Goal: Task Accomplishment & Management: Use online tool/utility

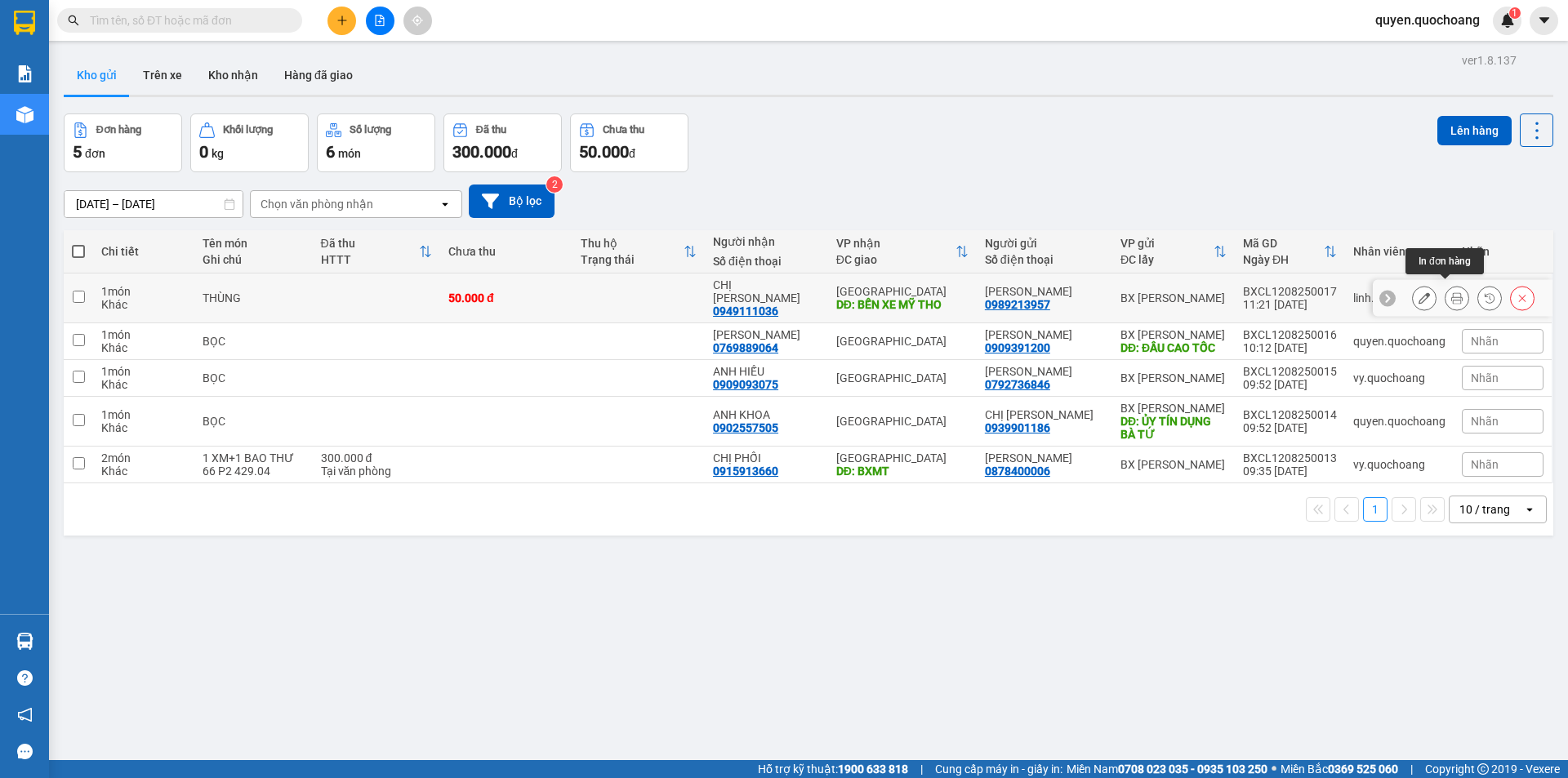
click at [1451, 292] on icon at bounding box center [1456, 298] width 12 height 12
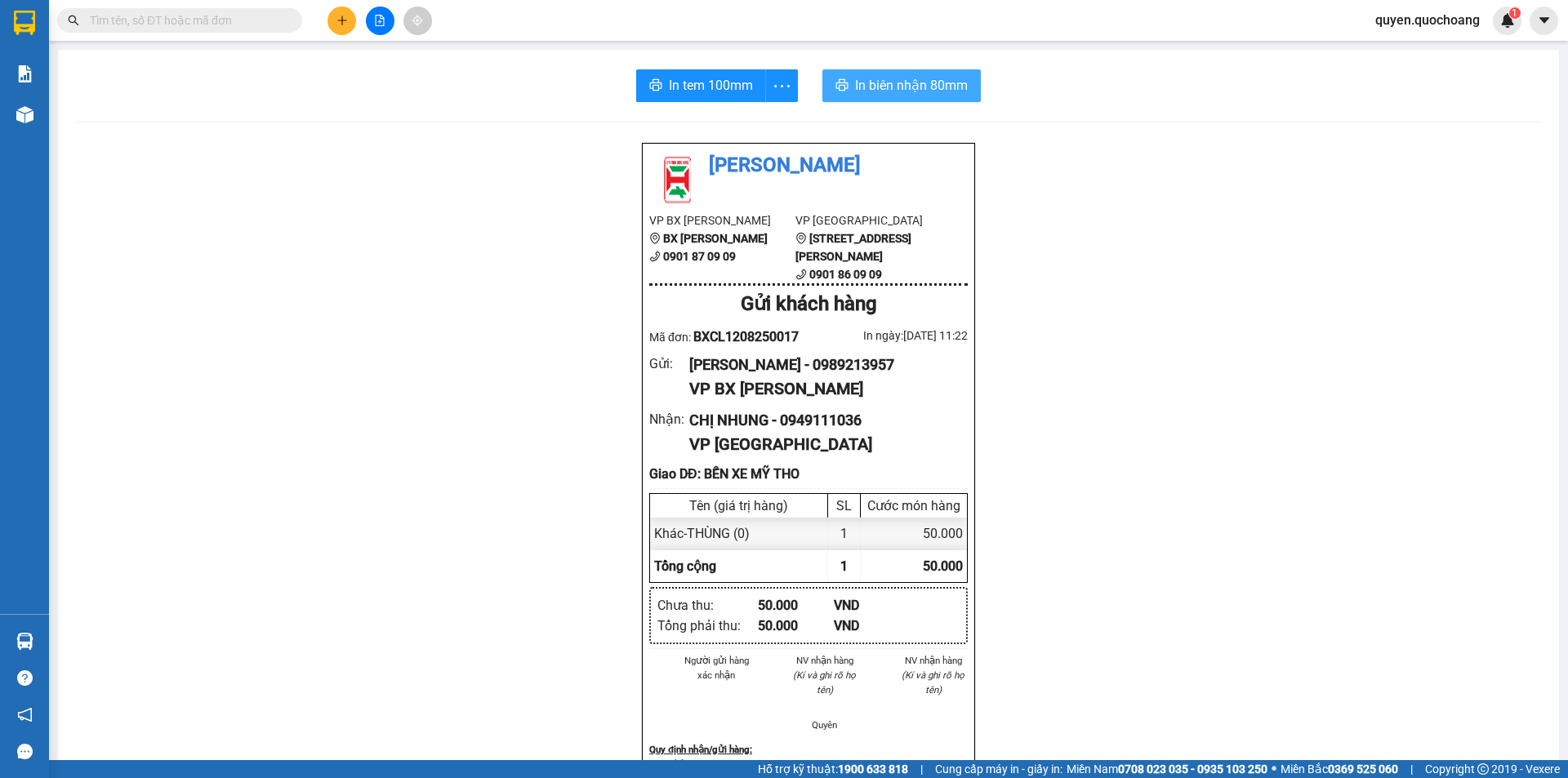
click at [901, 74] on button "In biên nhận 80mm" at bounding box center [901, 86] width 158 height 33
click at [725, 84] on span "In tem 100mm" at bounding box center [711, 85] width 84 height 21
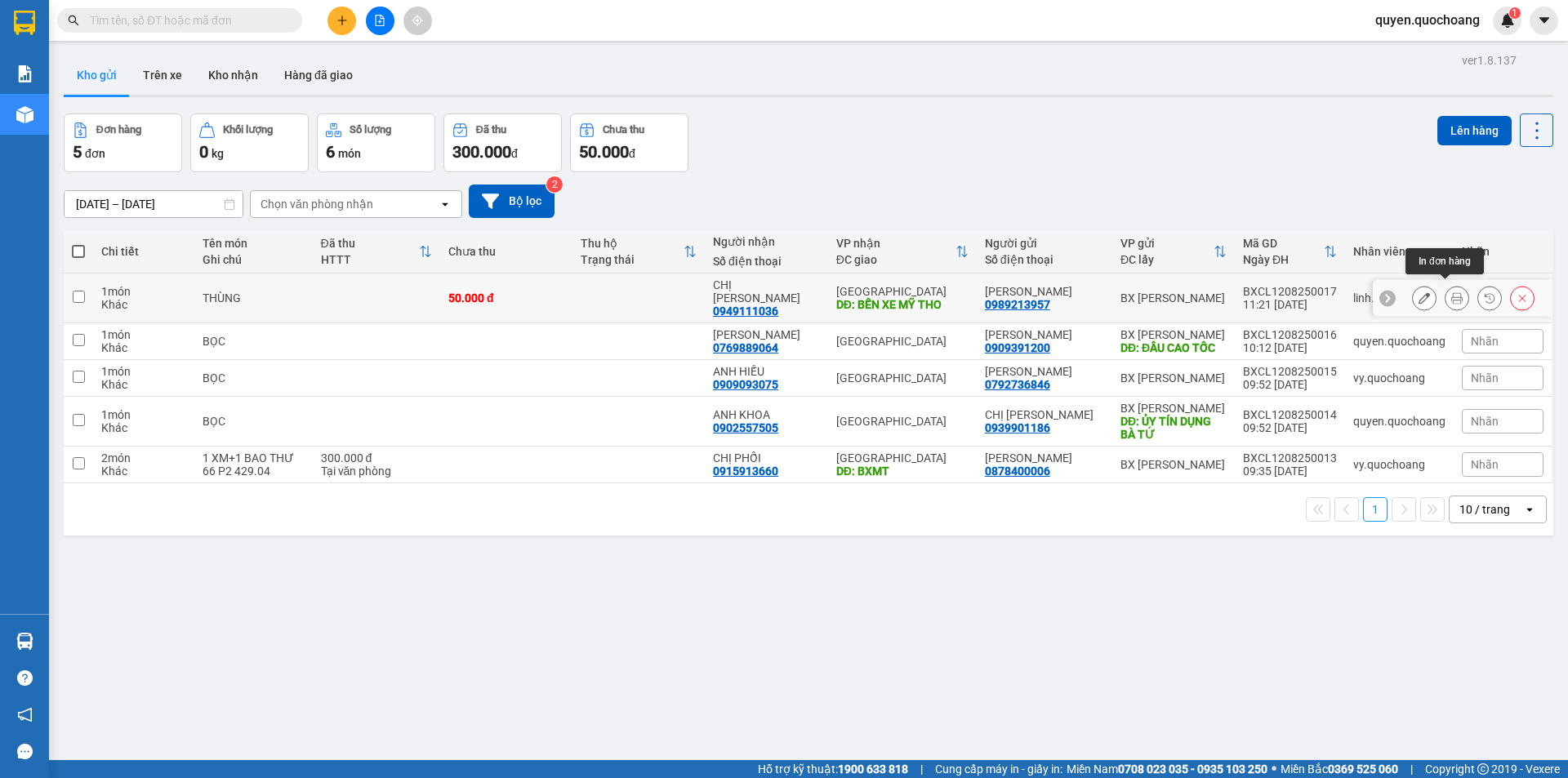
click at [1451, 292] on icon at bounding box center [1456, 298] width 12 height 12
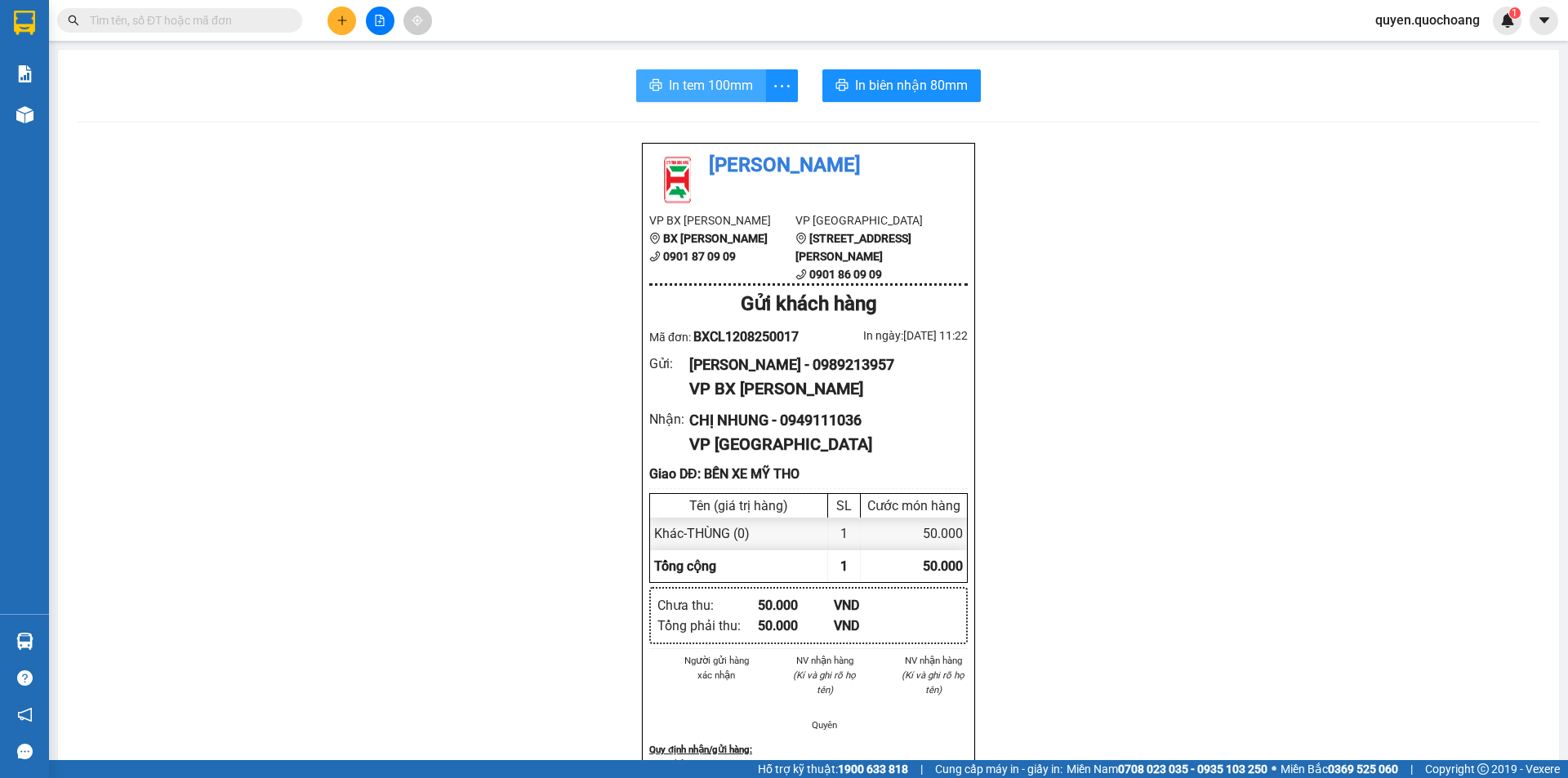
click at [669, 77] on span "In tem 100mm" at bounding box center [711, 85] width 84 height 21
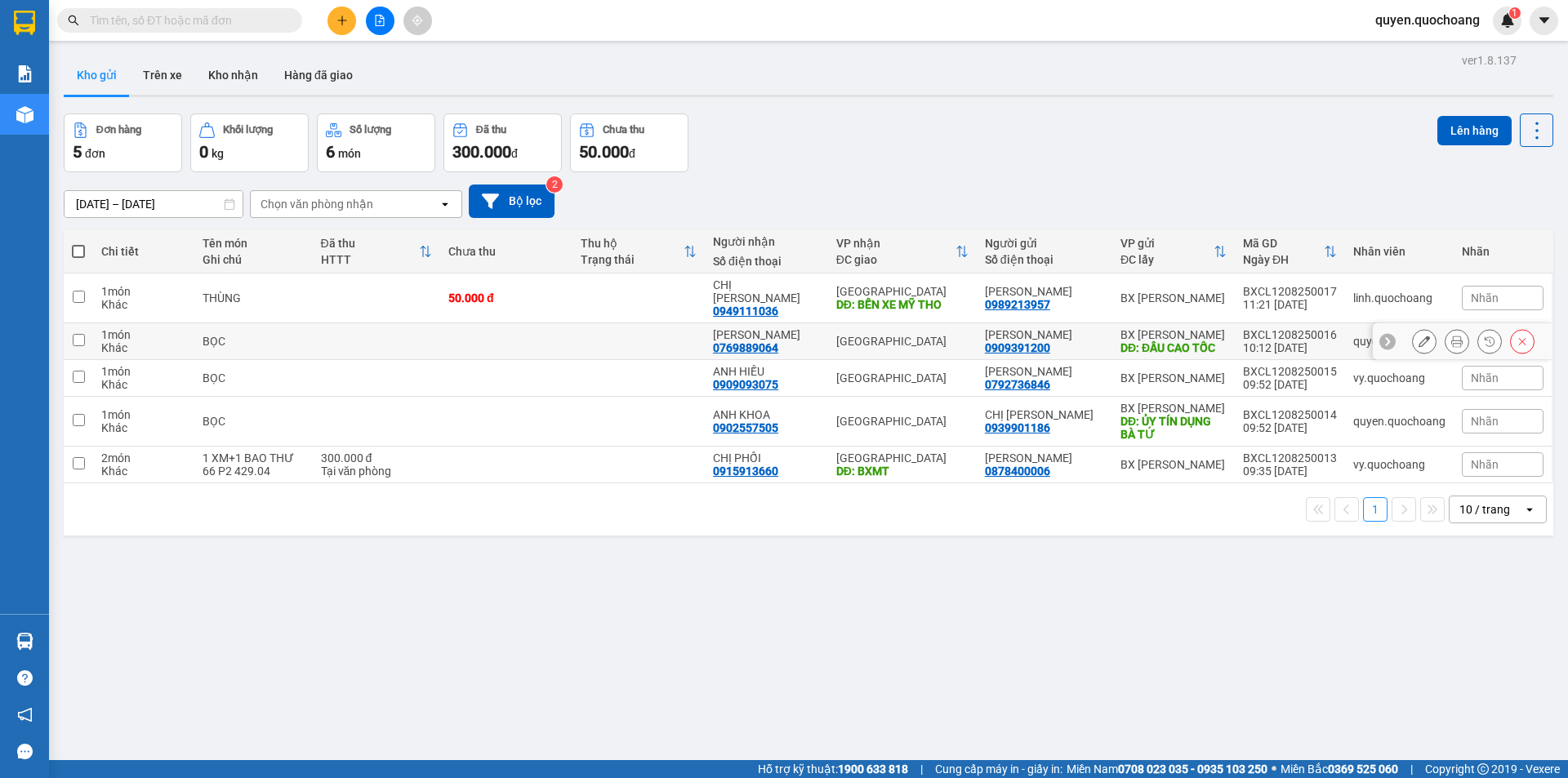
click at [1261, 328] on div "BXCL1208250016" at bounding box center [1289, 334] width 94 height 13
checkbox input "true"
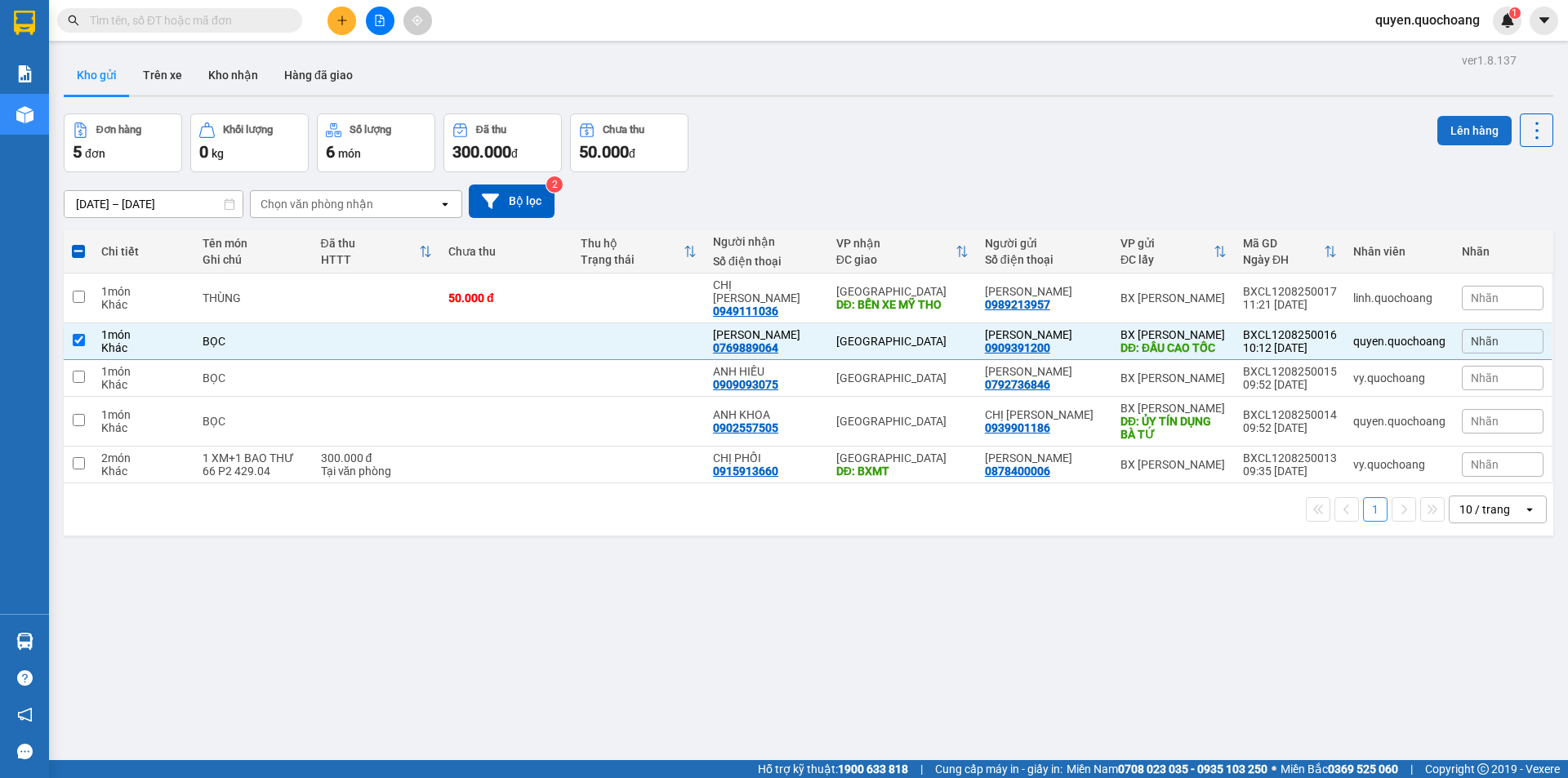
click at [1474, 126] on button "Lên hàng" at bounding box center [1474, 131] width 74 height 30
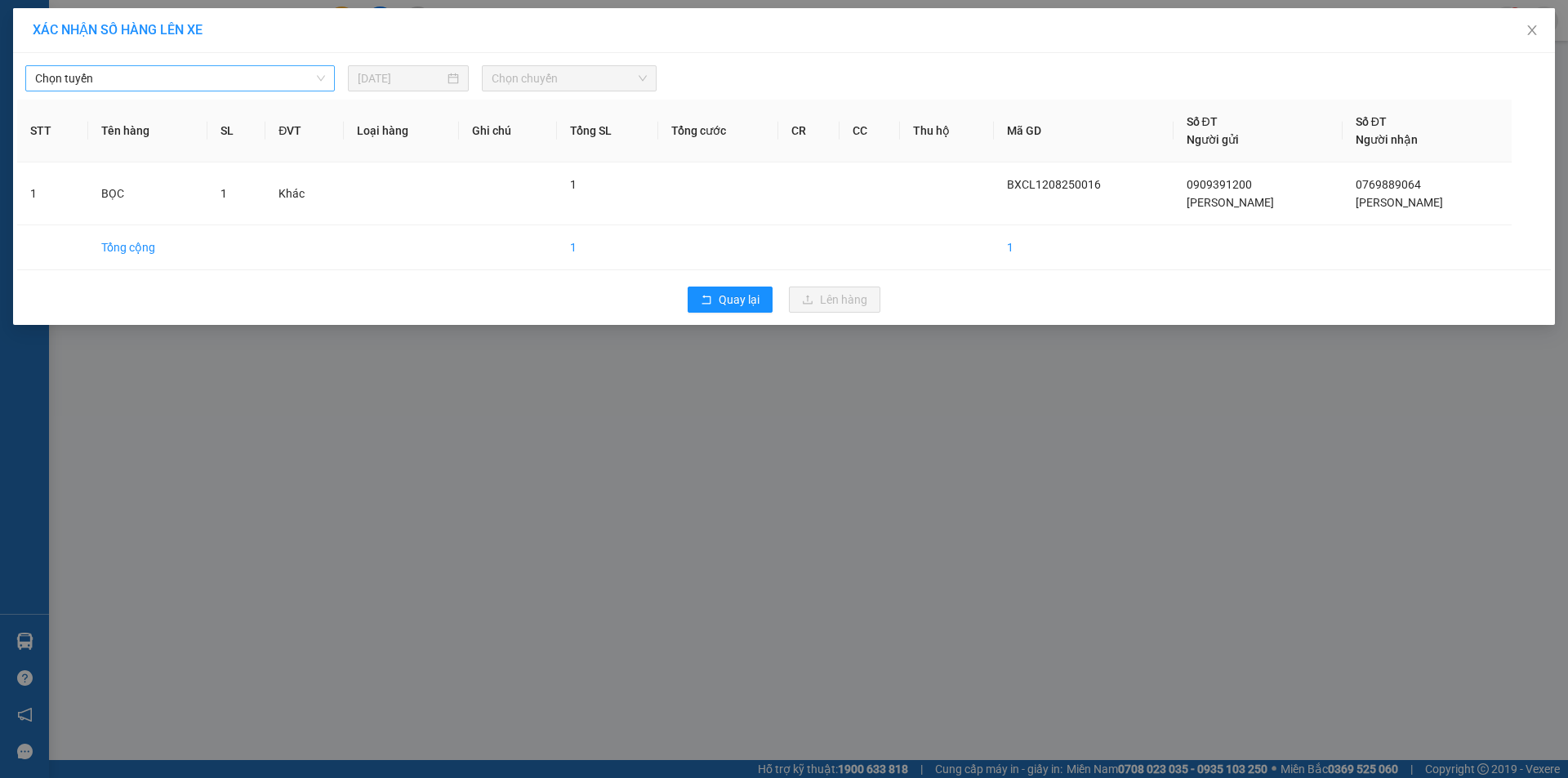
drag, startPoint x: 324, startPoint y: 89, endPoint x: 314, endPoint y: 89, distance: 10.0
click at [323, 88] on span "Chọn tuyến" at bounding box center [180, 78] width 290 height 24
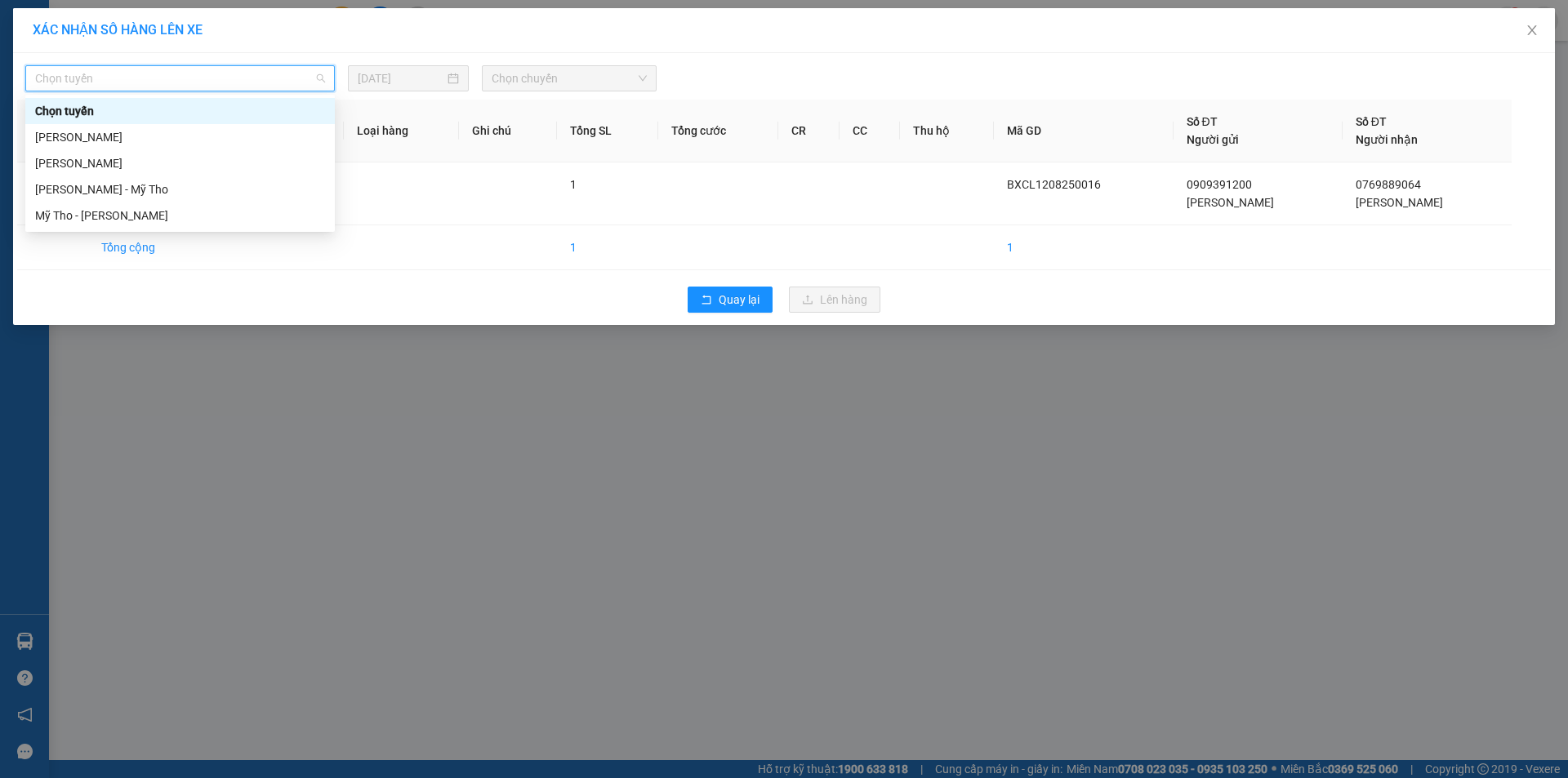
click at [164, 123] on div "Chọn tuyến" at bounding box center [180, 111] width 309 height 26
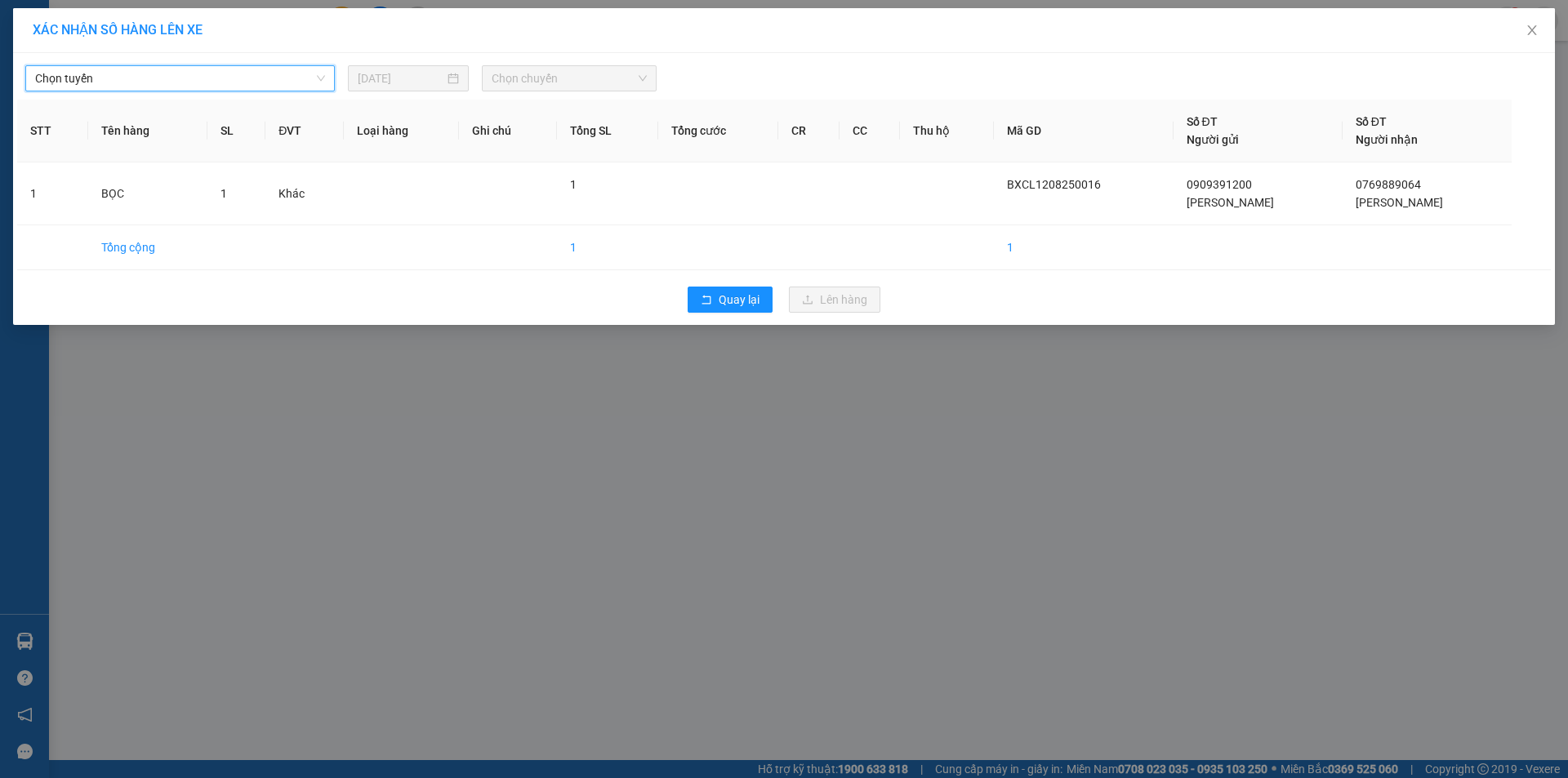
click at [279, 85] on span "Chọn tuyến" at bounding box center [180, 78] width 290 height 24
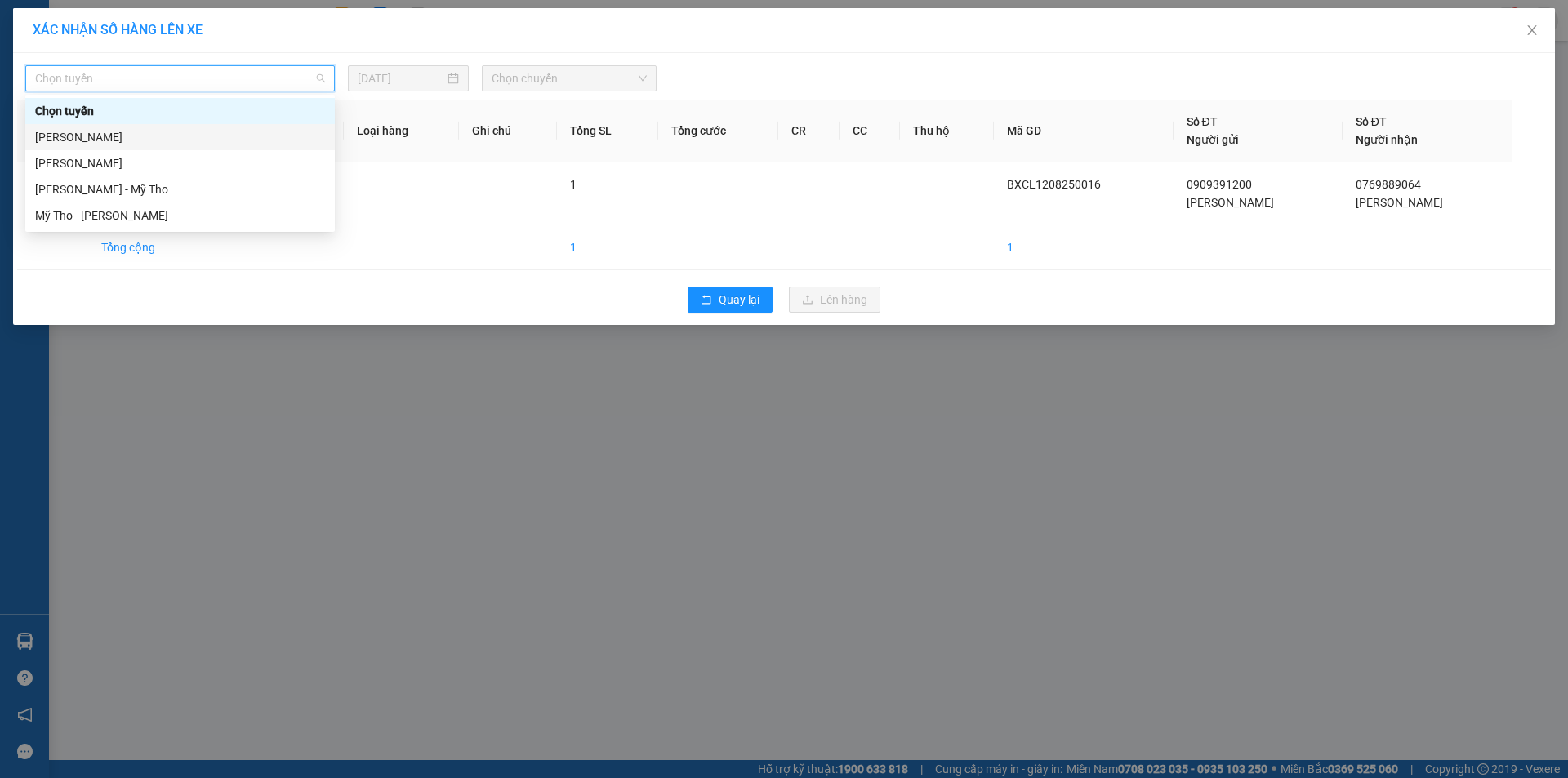
click at [140, 141] on div "[PERSON_NAME]" at bounding box center [180, 137] width 290 height 18
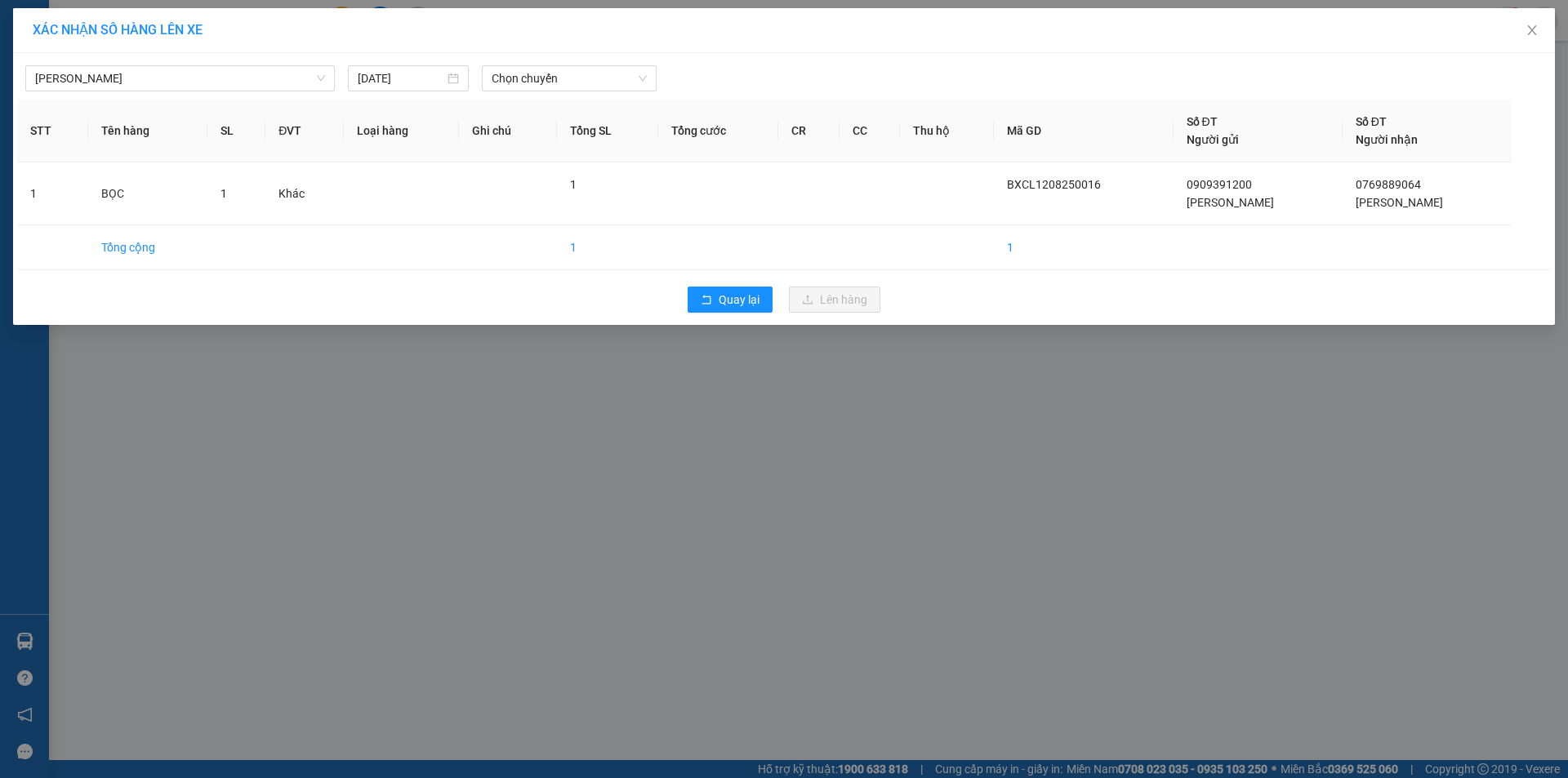
click at [541, 91] on div "[PERSON_NAME] [DATE] Chọn chuyến STT Tên hàng SL ĐVT Loại hàng Ghi chú Tổng SL …" at bounding box center [784, 189] width 1541 height 272
click at [547, 86] on span "Chọn chuyến" at bounding box center [568, 78] width 155 height 24
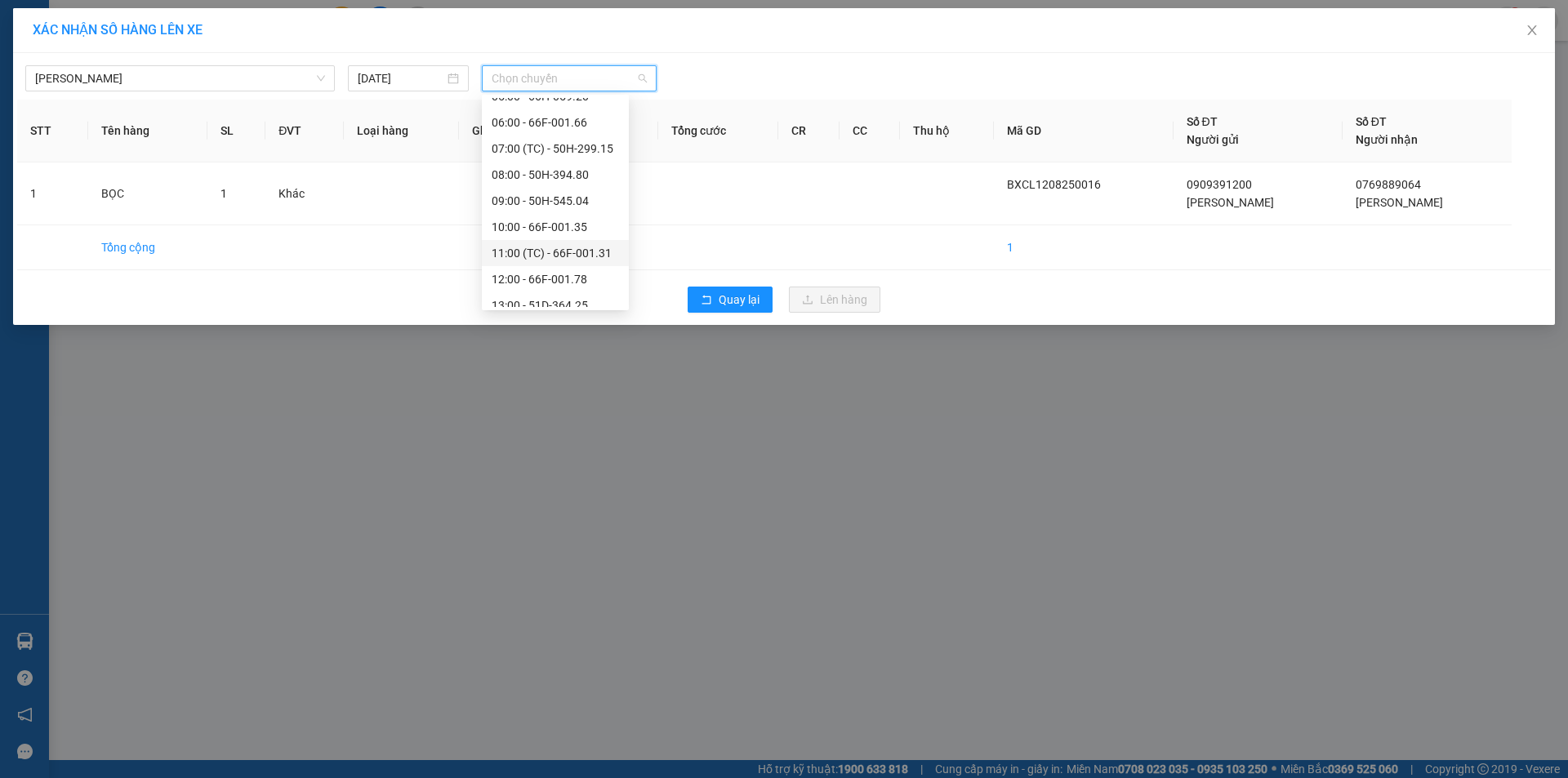
scroll to position [326, 0]
click at [573, 233] on div "11:00 (TC) - 66F-001.31" at bounding box center [555, 229] width 127 height 18
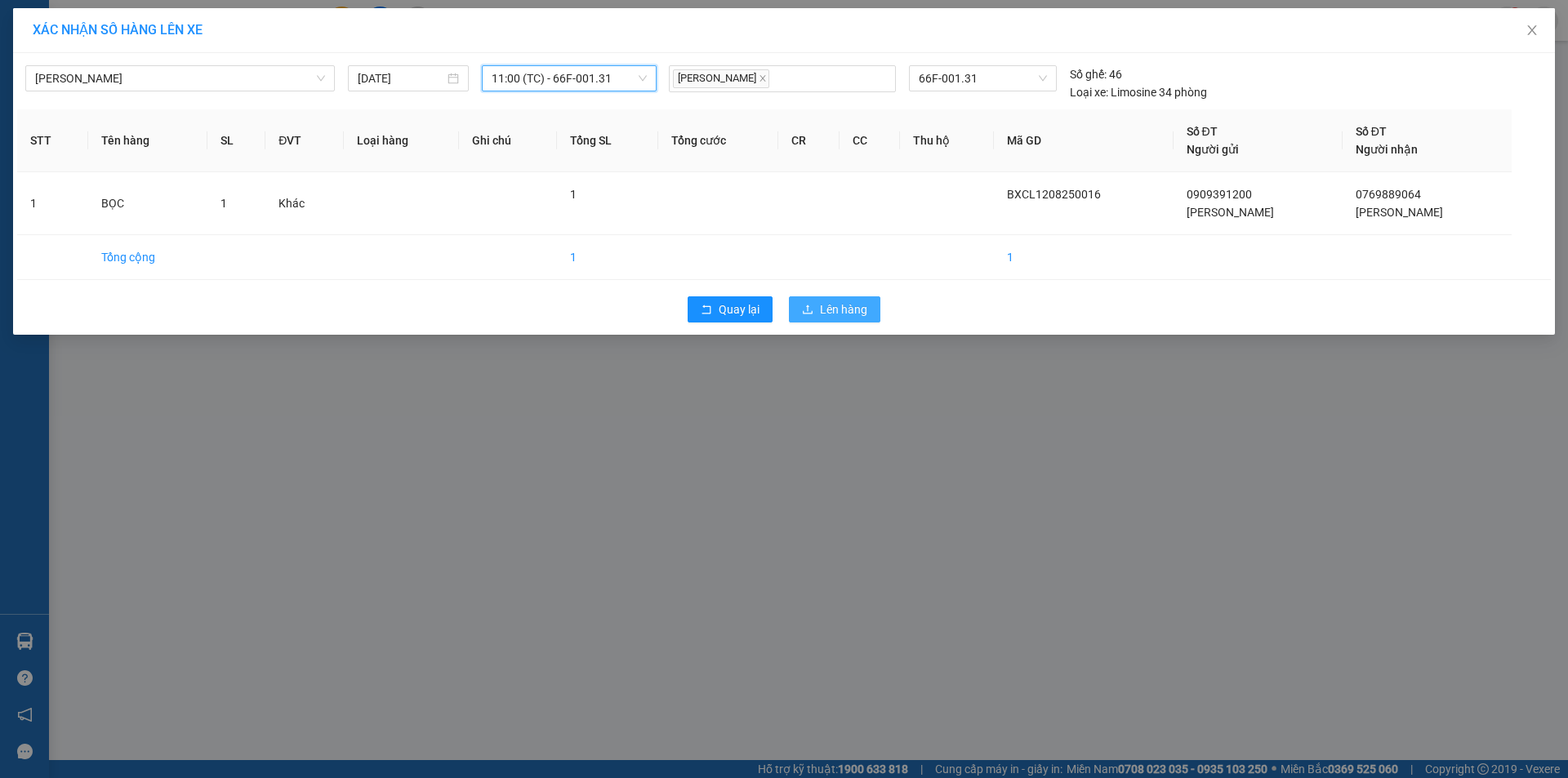
click at [840, 301] on span "Lên hàng" at bounding box center [843, 309] width 47 height 18
